Goal: Find specific page/section

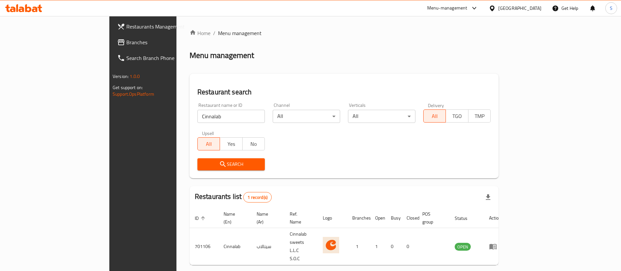
click at [197, 122] on input "Cinnalab" at bounding box center [230, 116] width 67 height 13
paste input "SHAMSHIRY RESTAURAN"
type input "SHAMSHIRY RESTAURAN"
click button "Search" at bounding box center [230, 164] width 67 height 12
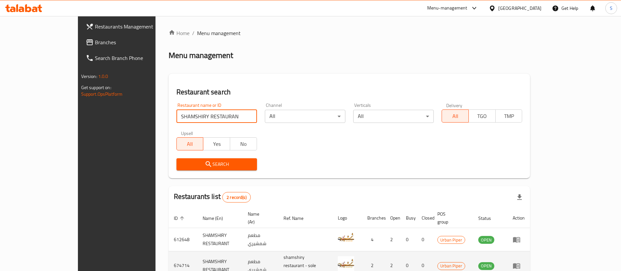
scroll to position [32, 0]
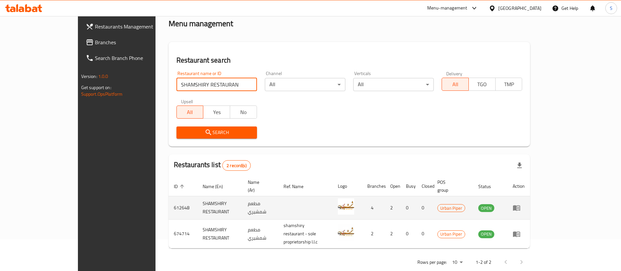
click at [168, 200] on td "612648" at bounding box center [182, 207] width 29 height 23
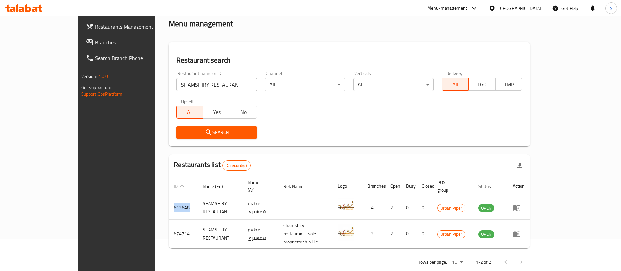
copy td "612648"
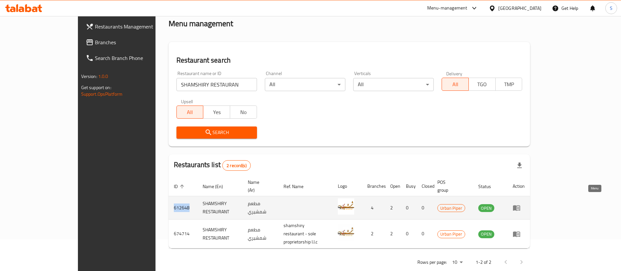
click at [520, 203] on icon "enhanced table" at bounding box center [516, 207] width 8 height 8
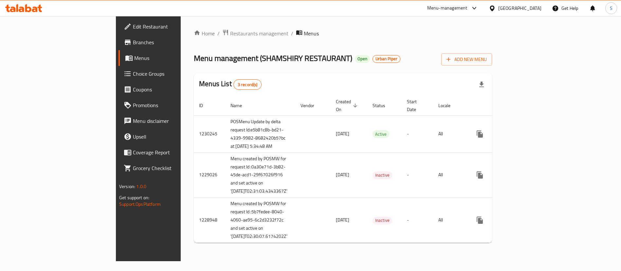
click at [133, 44] on span "Branches" at bounding box center [173, 42] width 81 height 8
